Goal: Find specific page/section: Find specific page/section

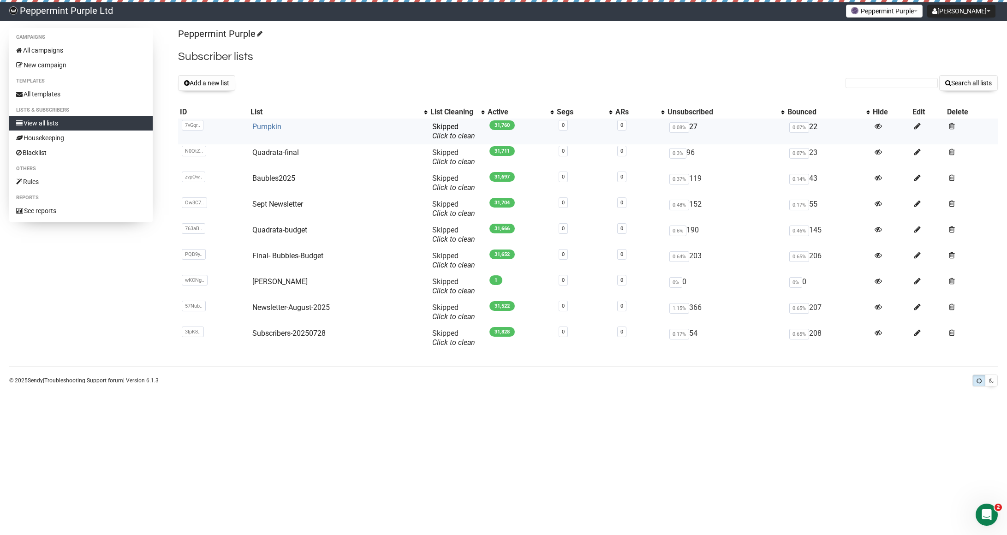
click at [267, 125] on link "Pumpkin" at bounding box center [266, 126] width 29 height 9
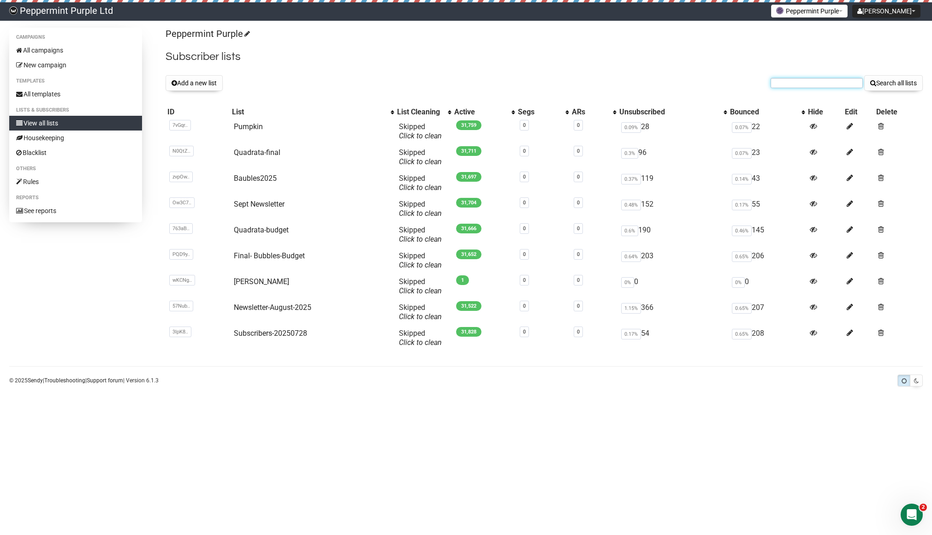
click at [837, 80] on input "text" at bounding box center [816, 83] width 92 height 10
paste input "caedmong@yahoo.com"
type input "caedmong@yahoo.com"
click at [905, 79] on button "Search all lists" at bounding box center [893, 83] width 59 height 16
click at [249, 125] on link "Pumpkin" at bounding box center [248, 126] width 29 height 9
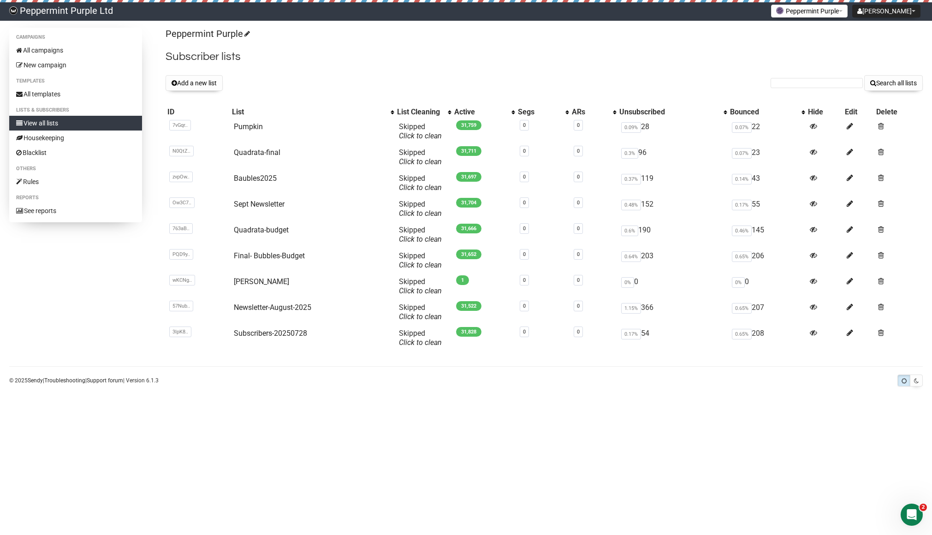
click at [797, 77] on form "Search all lists" at bounding box center [846, 83] width 152 height 16
click at [796, 80] on input "text" at bounding box center [816, 83] width 92 height 10
paste input "ssmith4132@bellsouth.net"
type input "ssmith4132@bellsouth.net"
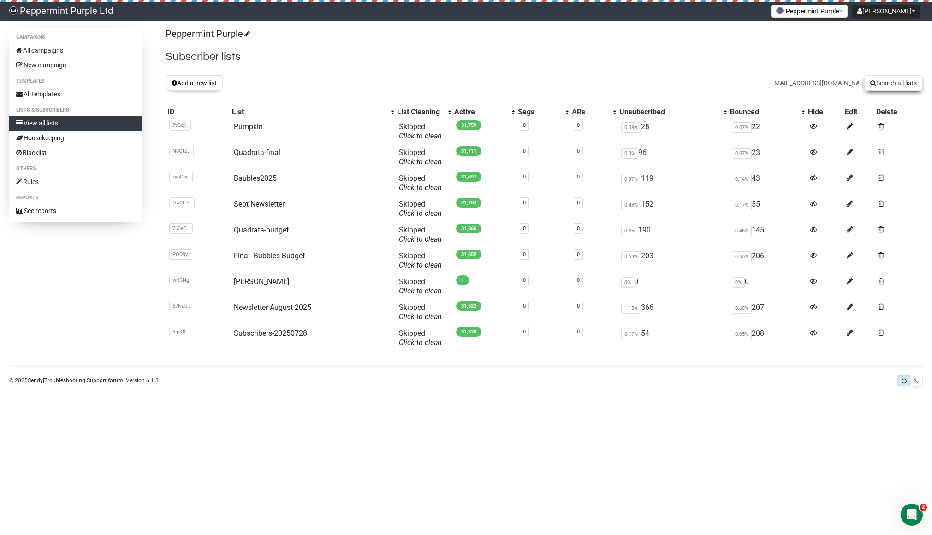
click at [878, 80] on button "Search all lists" at bounding box center [893, 83] width 59 height 16
click at [249, 127] on link "Pumpkin" at bounding box center [248, 126] width 29 height 9
click at [250, 126] on link "Pumpkin" at bounding box center [248, 126] width 29 height 9
click at [804, 81] on input "text" at bounding box center [816, 83] width 92 height 10
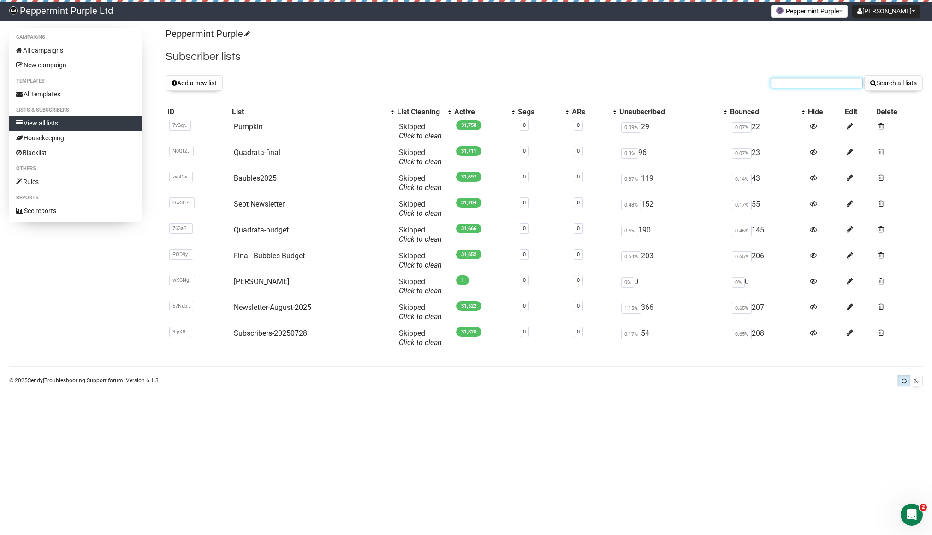
paste input "ssmith4132@bellsouth.net"
type input "ssmith4132@bellsouth.net"
click at [892, 85] on button "Search all lists" at bounding box center [893, 83] width 59 height 16
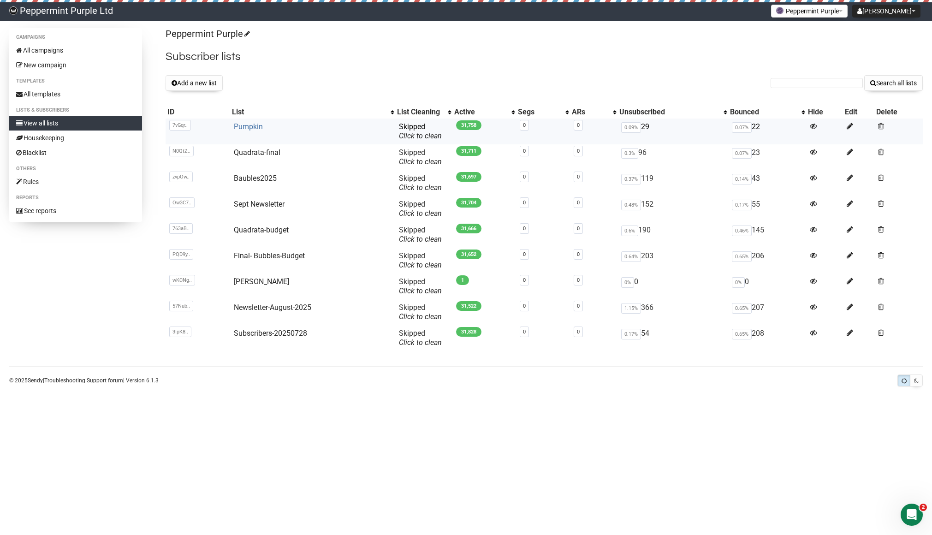
click at [254, 124] on link "Pumpkin" at bounding box center [248, 126] width 29 height 9
